Goal: Transaction & Acquisition: Purchase product/service

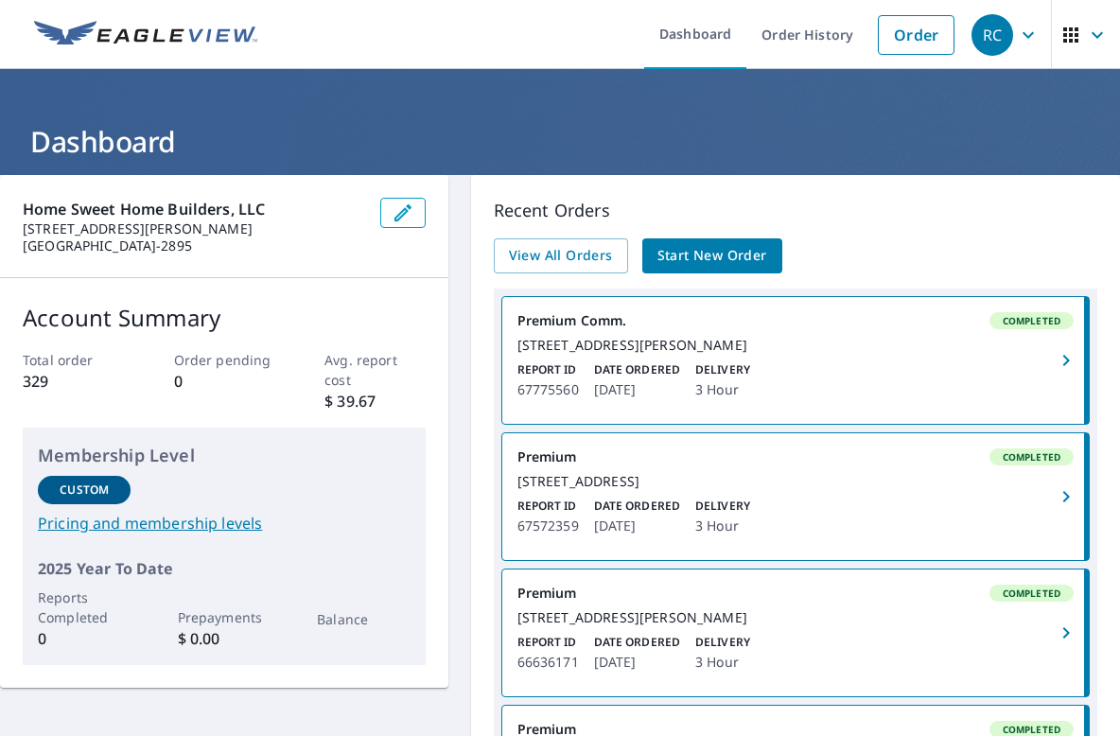
click at [708, 255] on span "Start New Order" at bounding box center [712, 256] width 110 height 24
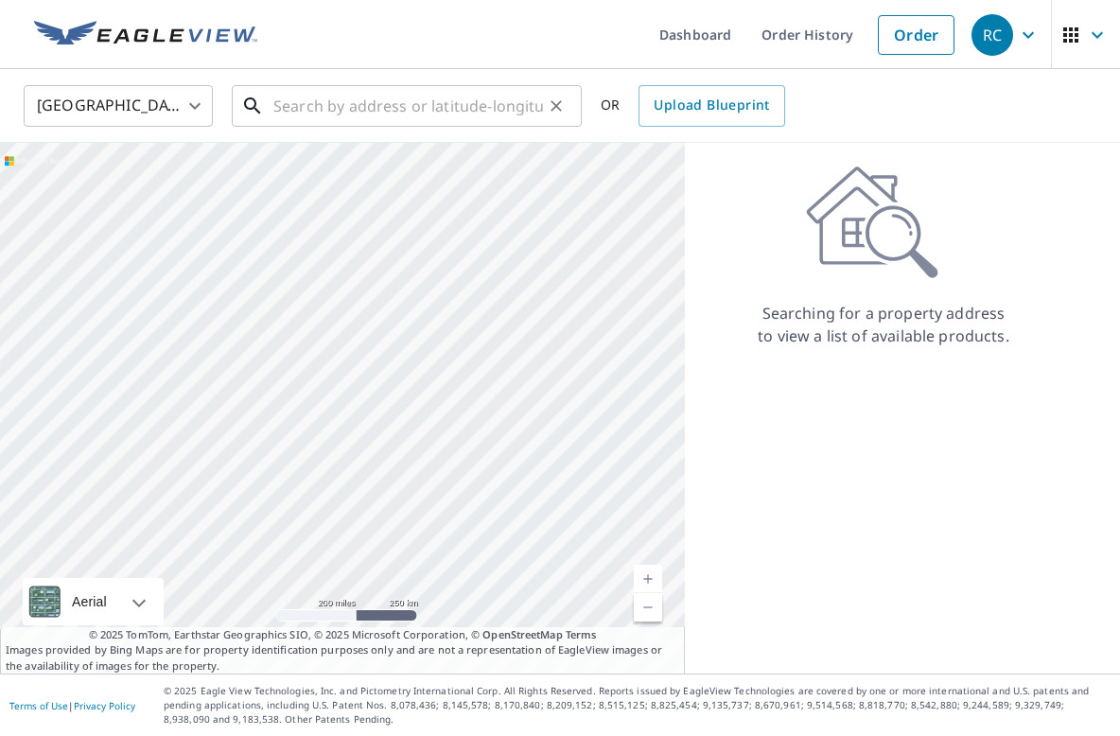
click at [319, 107] on input "text" at bounding box center [408, 105] width 270 height 53
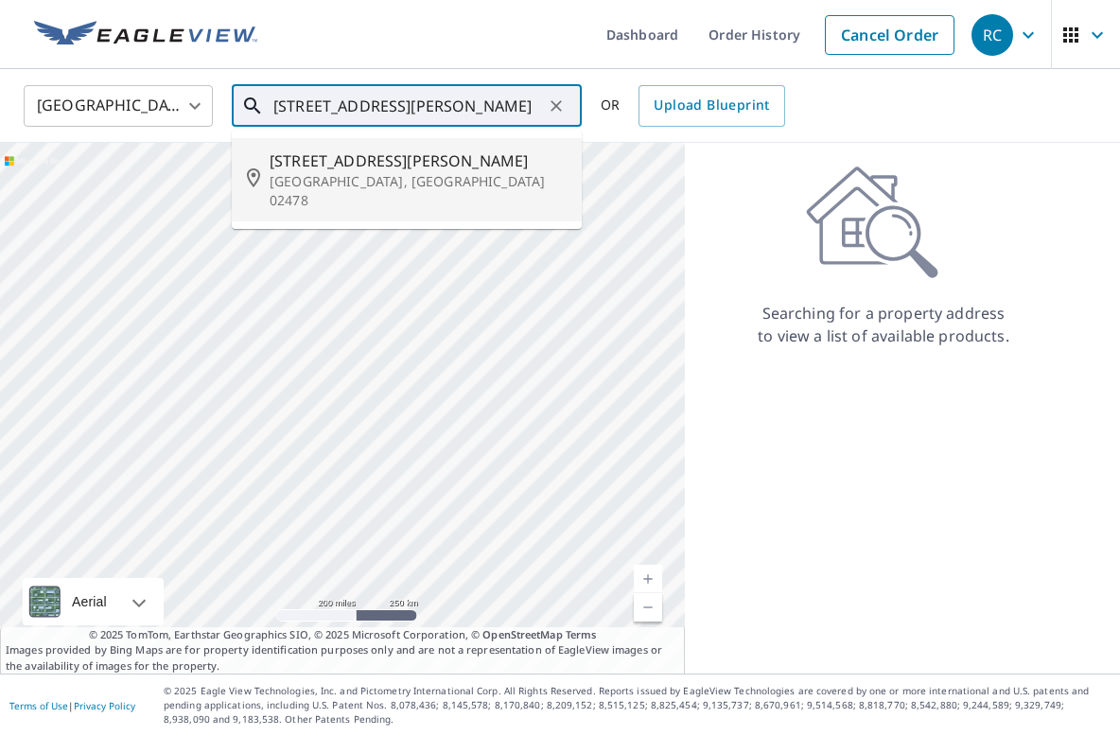
click at [304, 166] on span "[STREET_ADDRESS][PERSON_NAME]" at bounding box center [418, 160] width 297 height 23
type input "[STREET_ADDRESS][PERSON_NAME]"
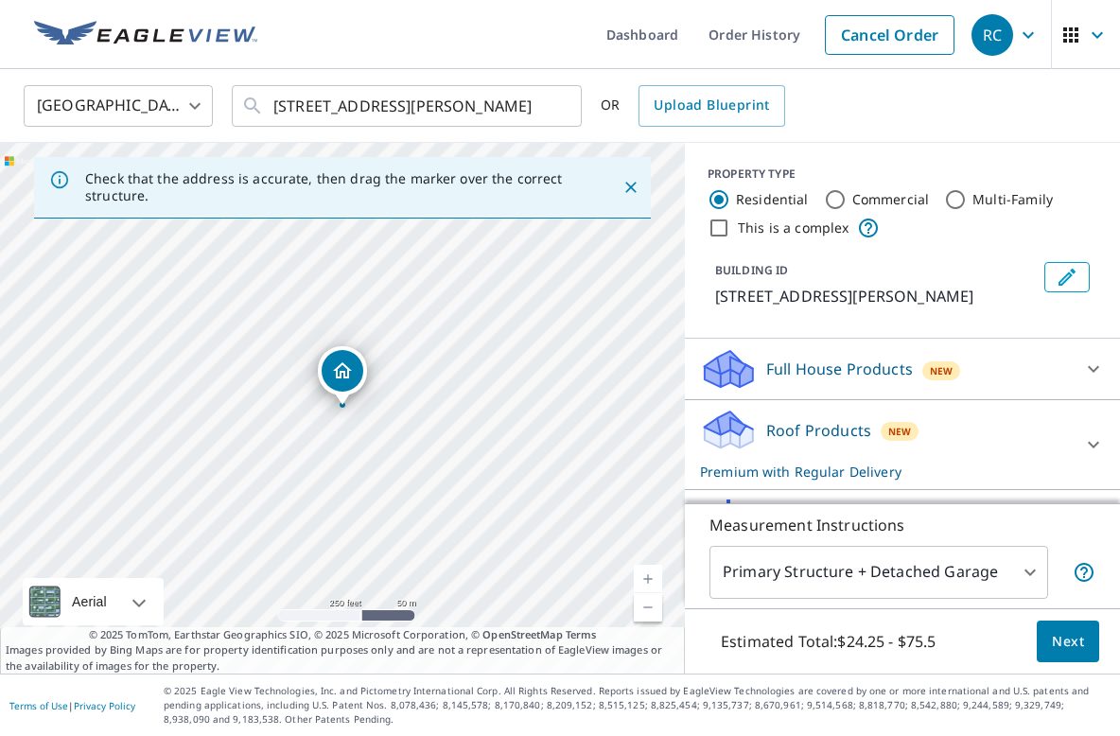
click at [343, 375] on icon "Dropped pin, building 1, Residential property, 17 Ripley Rd Belmont, MA 02478" at bounding box center [342, 370] width 19 height 16
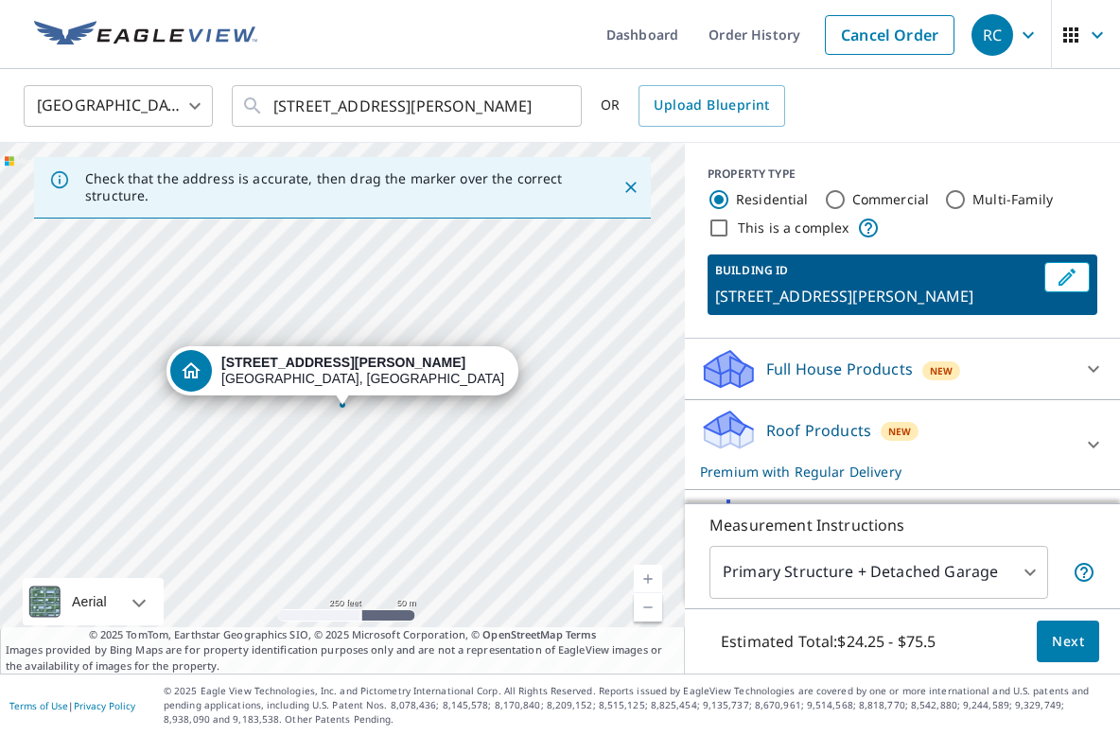
click at [319, 433] on div "[STREET_ADDRESS][PERSON_NAME]" at bounding box center [342, 408] width 685 height 531
click at [650, 574] on link "Current Level 17, Zoom In" at bounding box center [648, 579] width 28 height 28
click at [650, 574] on link "Current Level 17.78035818967959, Zoom In" at bounding box center [648, 579] width 28 height 28
click at [650, 574] on link "Current Level 18.769659288348112, Zoom In Disabled" at bounding box center [648, 579] width 28 height 28
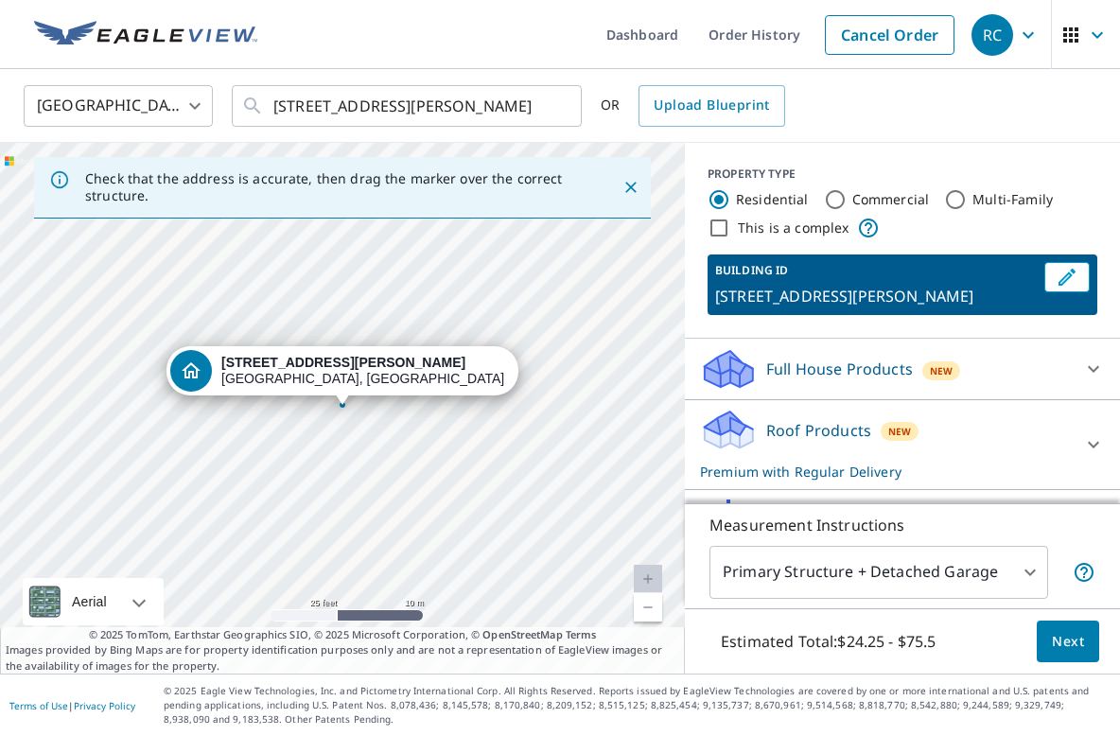
click at [412, 324] on div "[STREET_ADDRESS][PERSON_NAME]" at bounding box center [342, 408] width 685 height 531
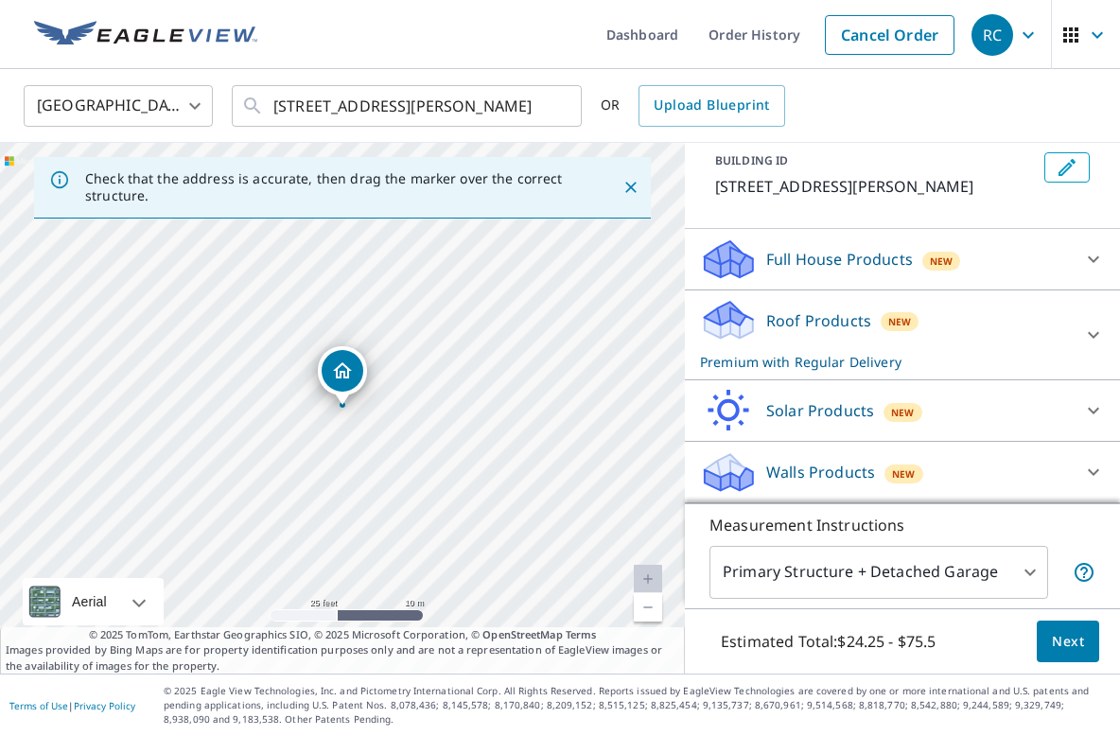
click at [805, 326] on p "Roof Products" at bounding box center [818, 320] width 105 height 23
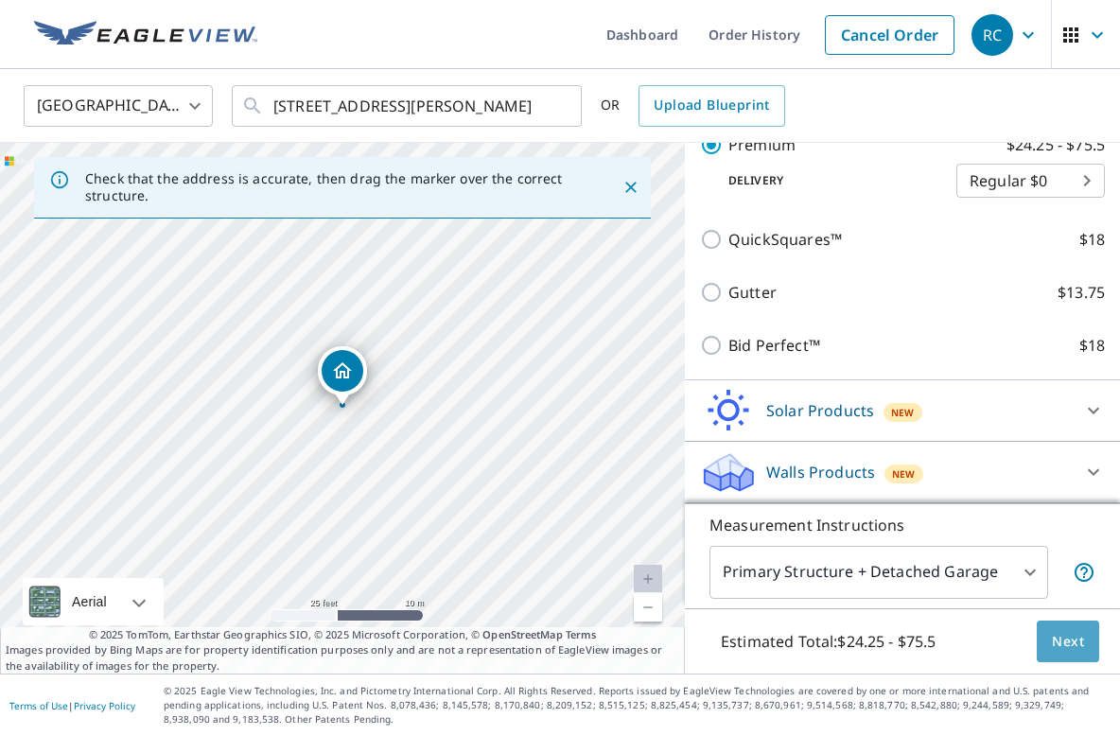
click at [1076, 638] on span "Next" at bounding box center [1068, 642] width 32 height 24
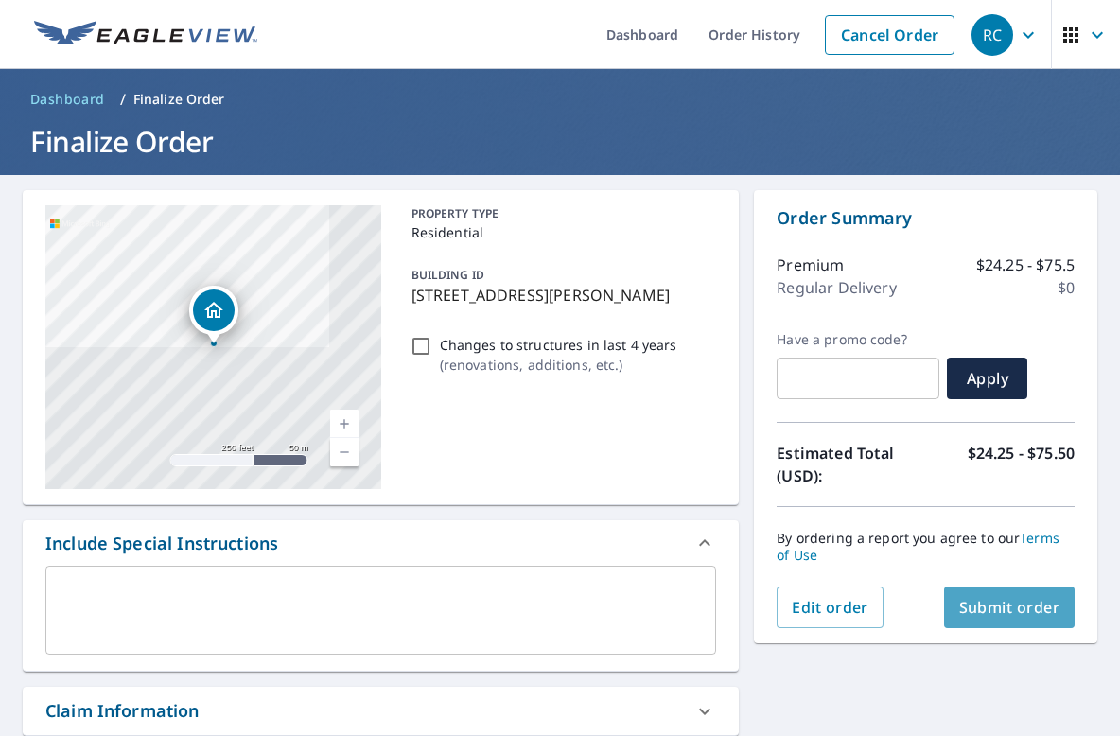
click at [1020, 615] on span "Submit order" at bounding box center [1009, 607] width 101 height 21
checkbox input "true"
